Goal: Task Accomplishment & Management: Complete application form

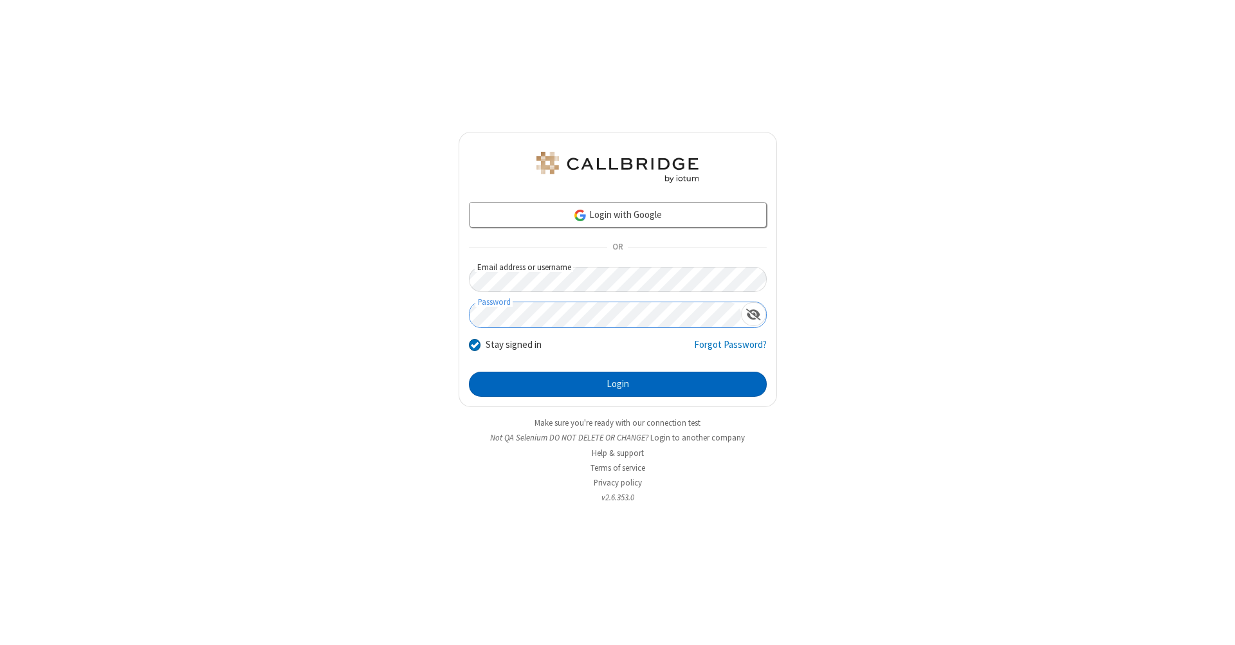
click at [618, 385] on button "Login" at bounding box center [618, 385] width 298 height 26
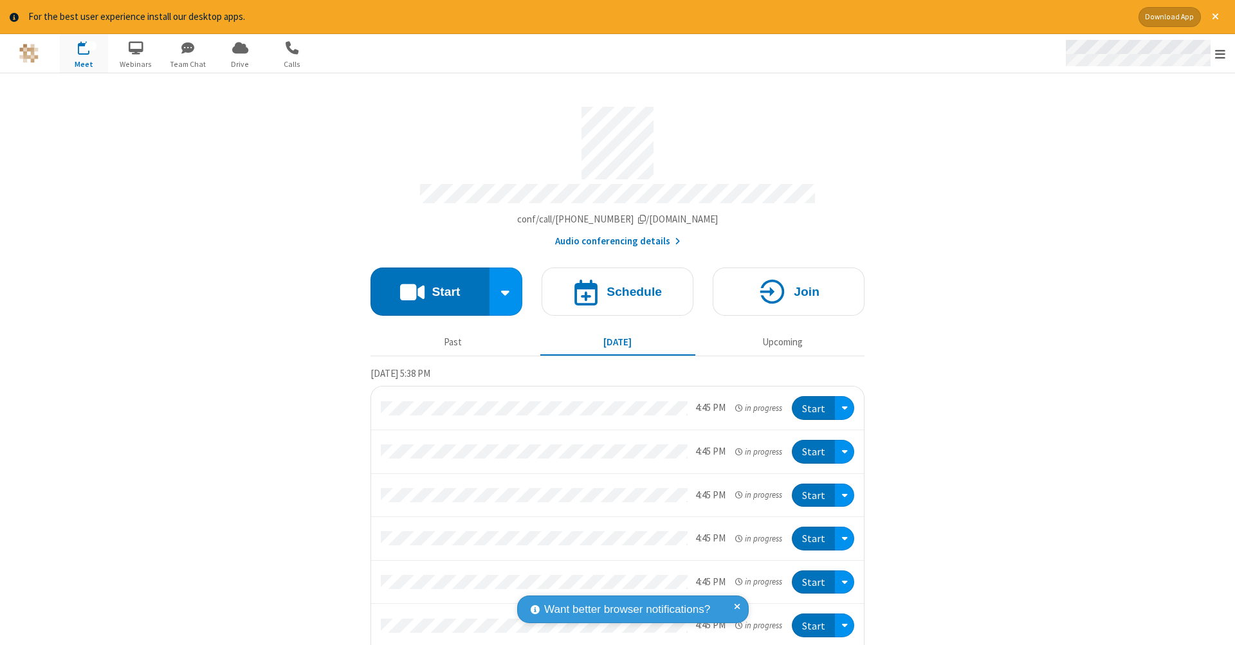
click at [1220, 54] on span "Open menu" at bounding box center [1220, 54] width 10 height 13
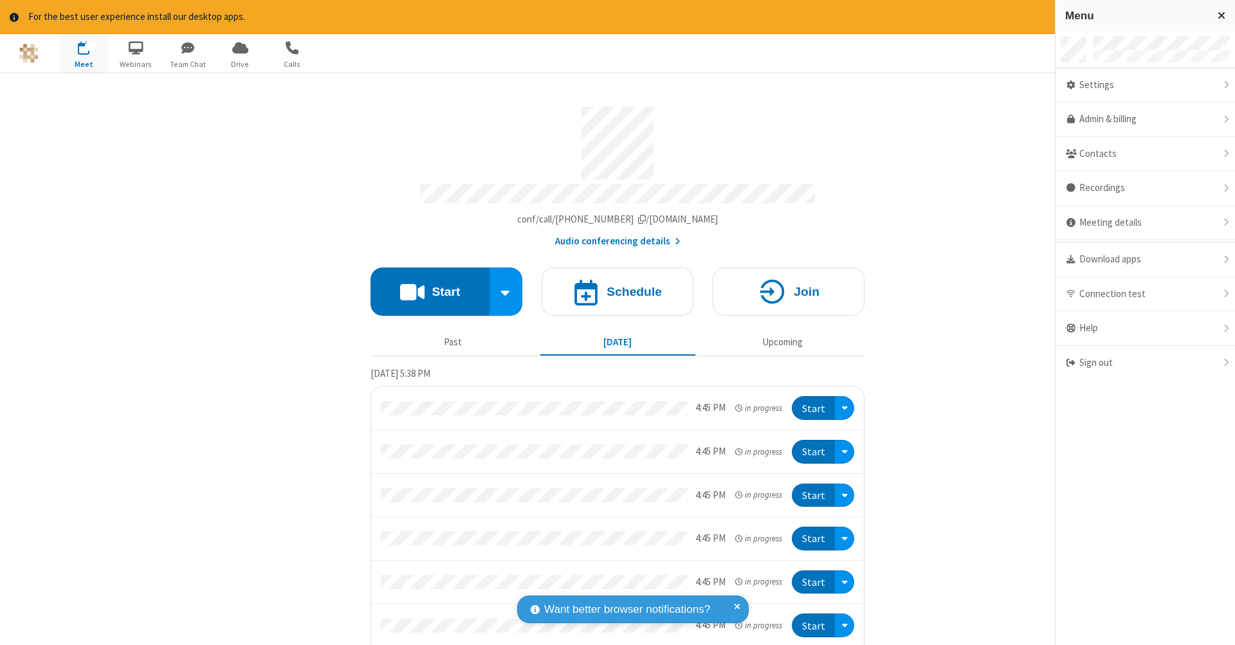
click at [84, 53] on span "button" at bounding box center [84, 48] width 48 height 22
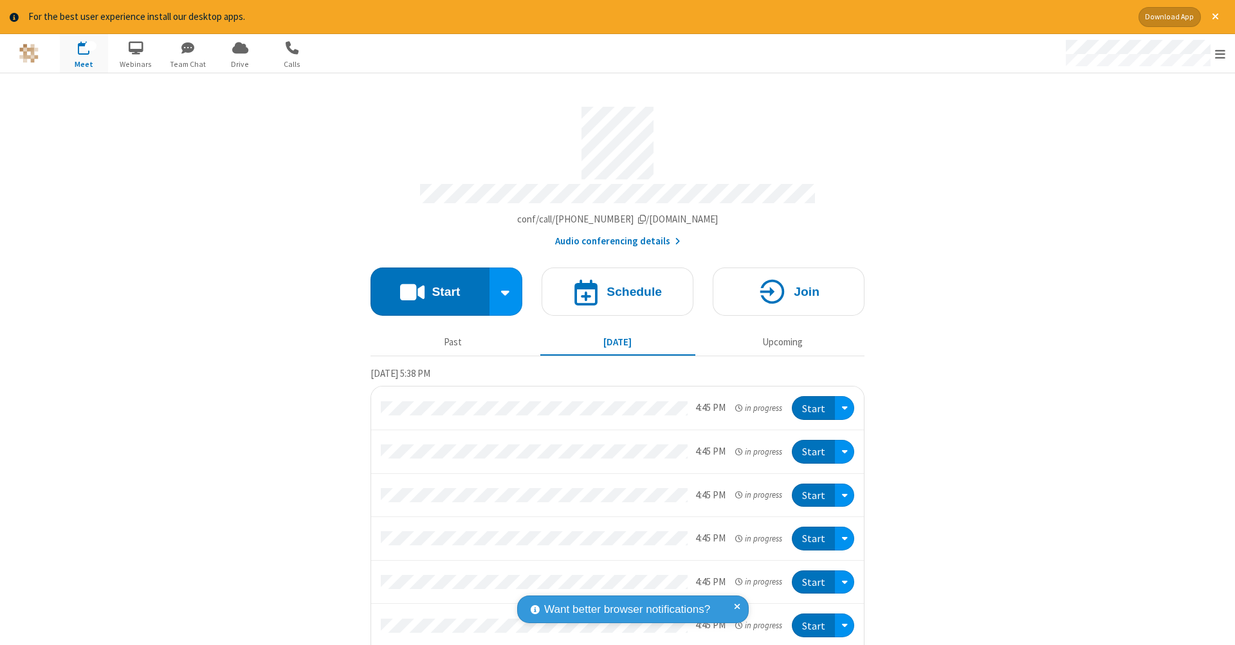
click at [84, 53] on span "button" at bounding box center [84, 48] width 48 height 22
click at [612, 286] on h4 "Schedule" at bounding box center [634, 292] width 55 height 12
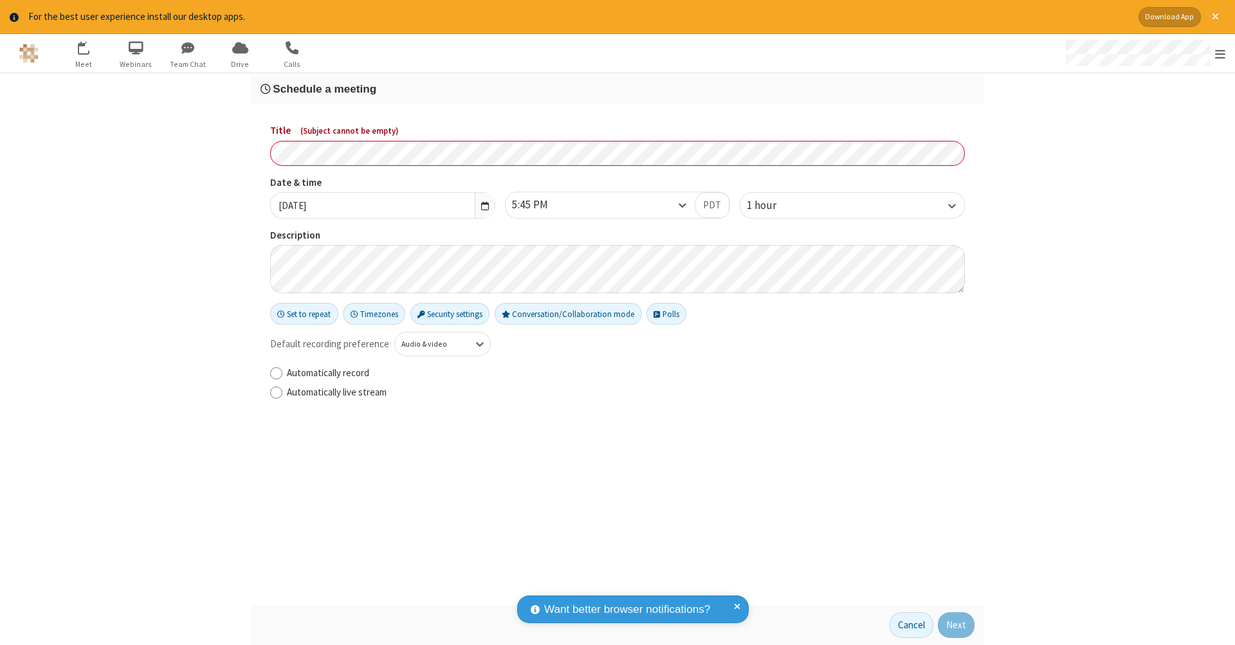
click at [618, 88] on h3 "Schedule a meeting" at bounding box center [618, 89] width 714 height 12
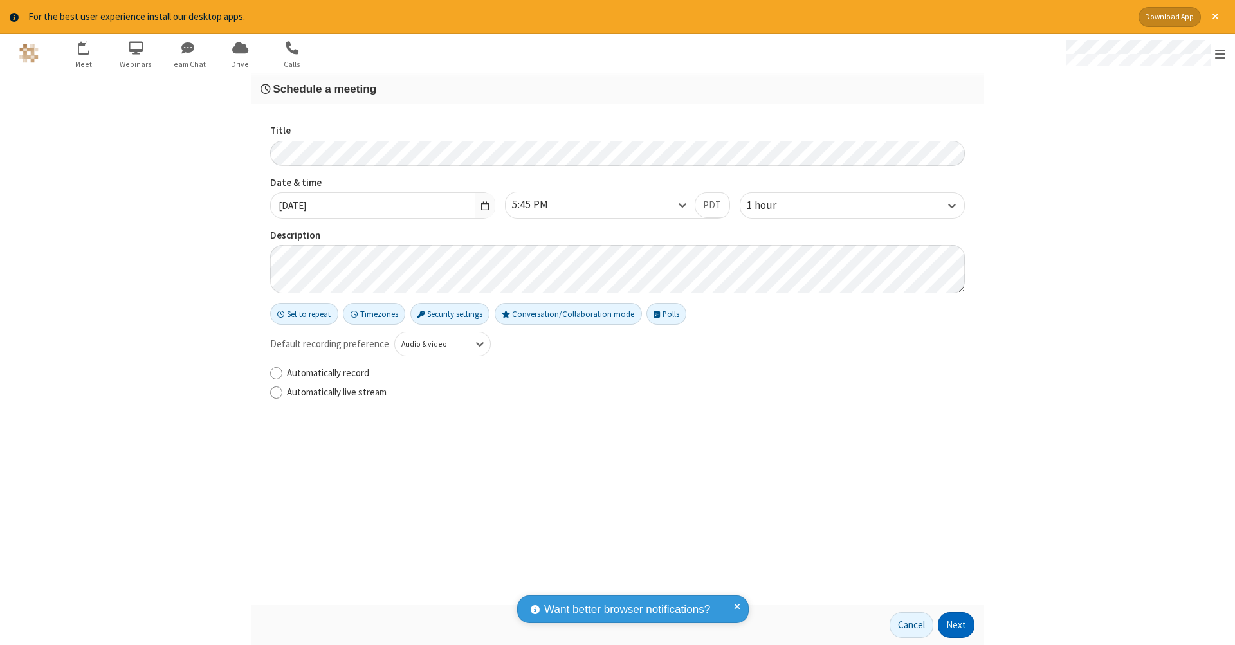
click at [957, 625] on button "Next" at bounding box center [956, 625] width 37 height 26
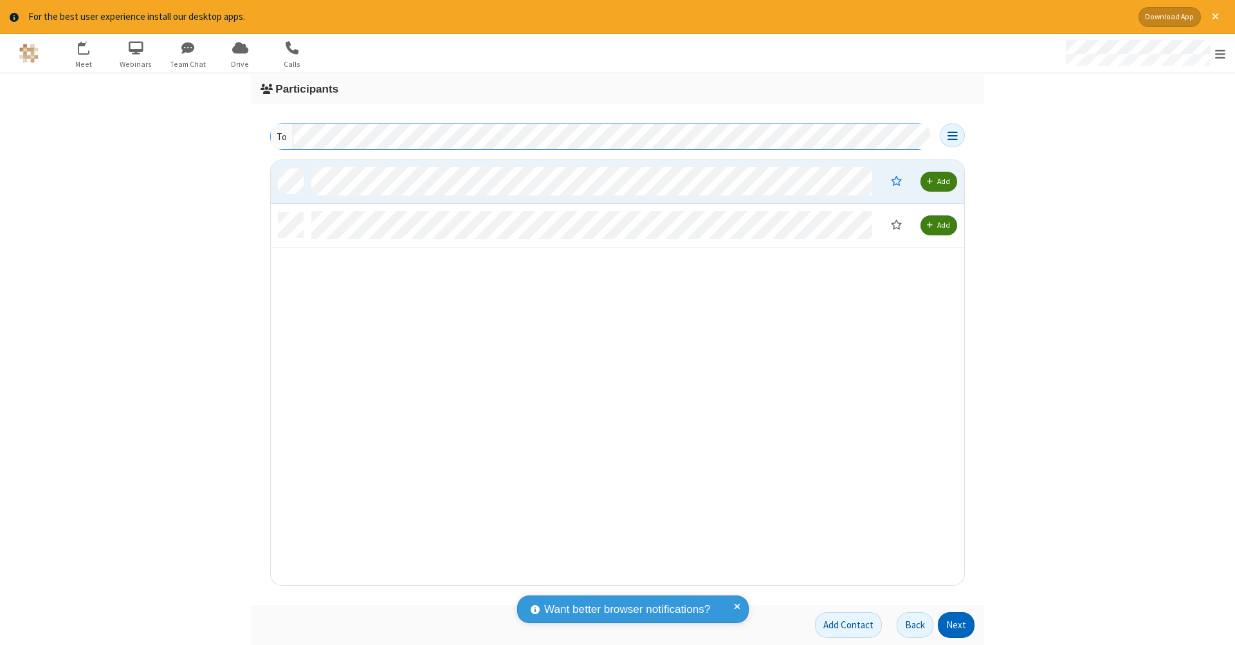
scroll to position [416, 684]
click at [957, 625] on button "Next" at bounding box center [956, 625] width 37 height 26
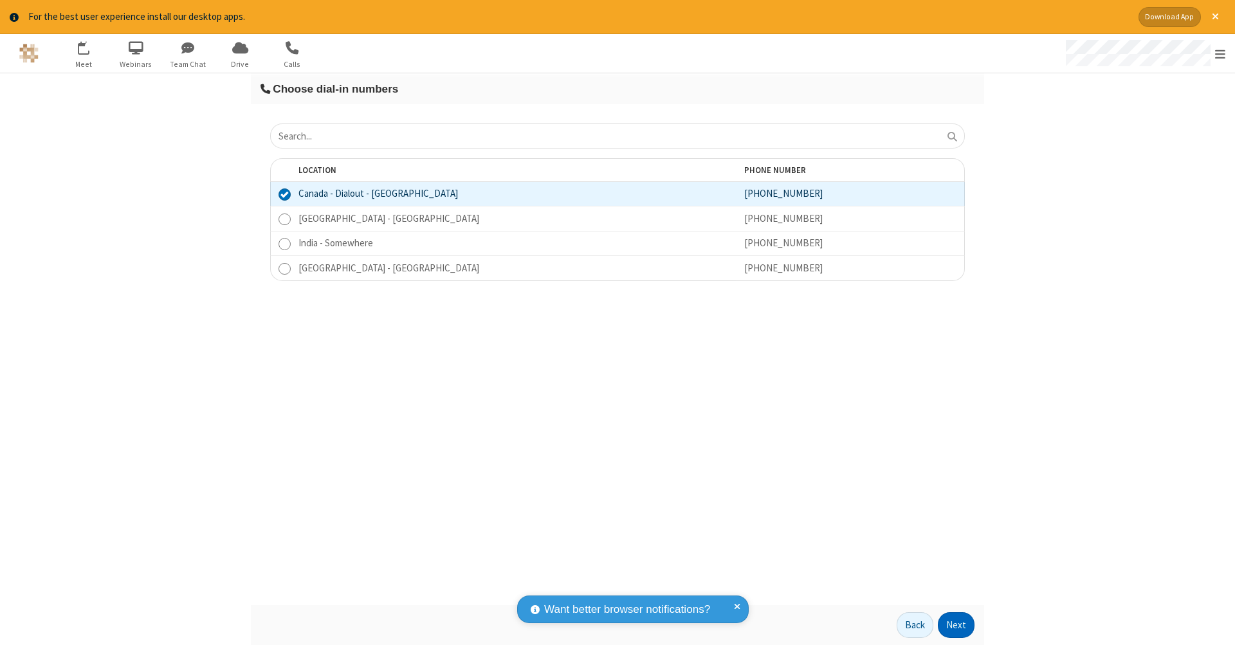
click at [957, 625] on button "Next" at bounding box center [956, 625] width 37 height 26
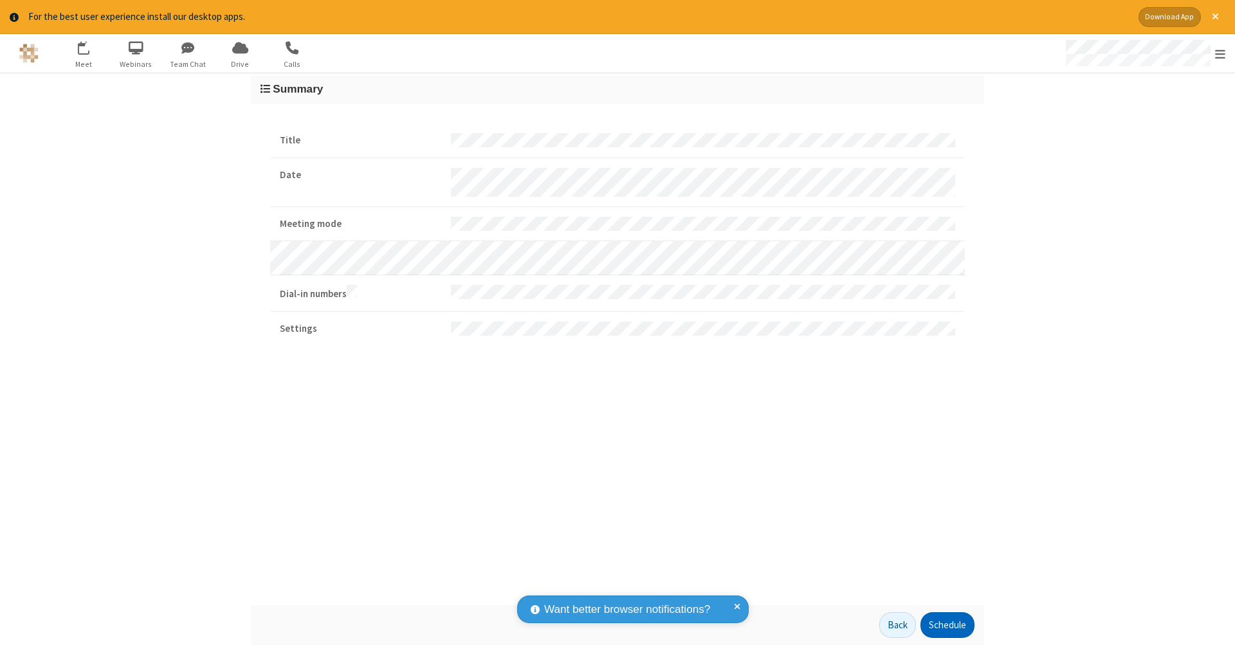
click at [947, 625] on button "Schedule" at bounding box center [948, 625] width 54 height 26
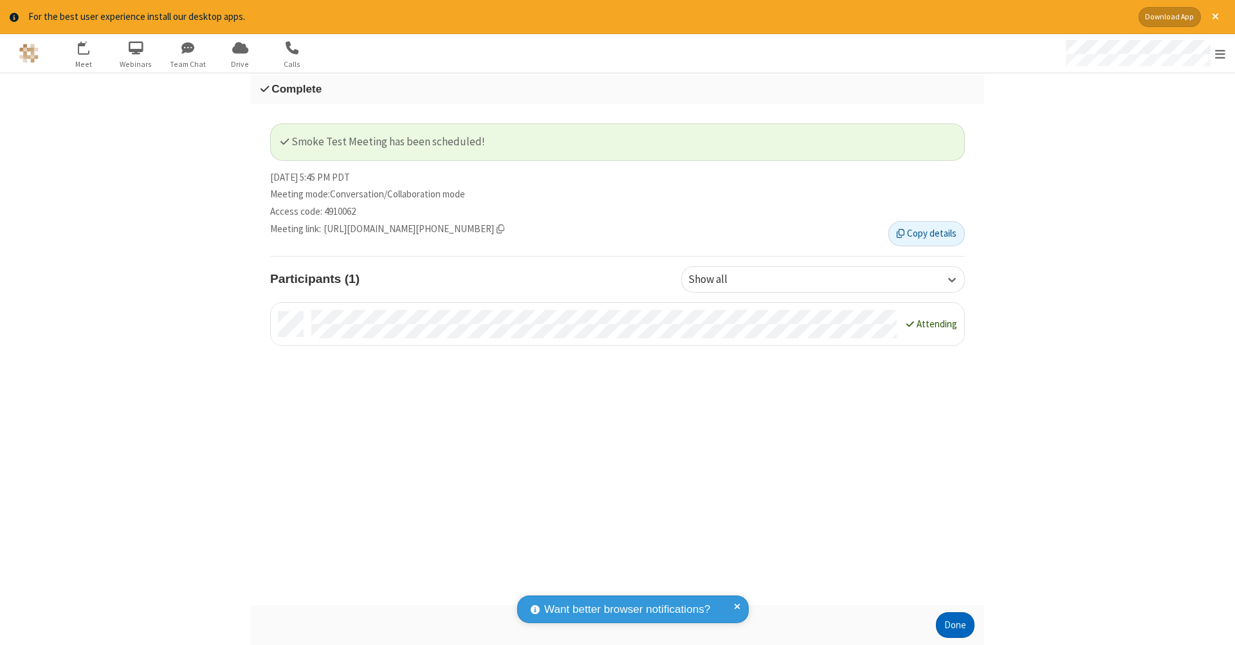
click at [955, 625] on button "Done" at bounding box center [955, 625] width 39 height 26
